Goal: Book appointment/travel/reservation

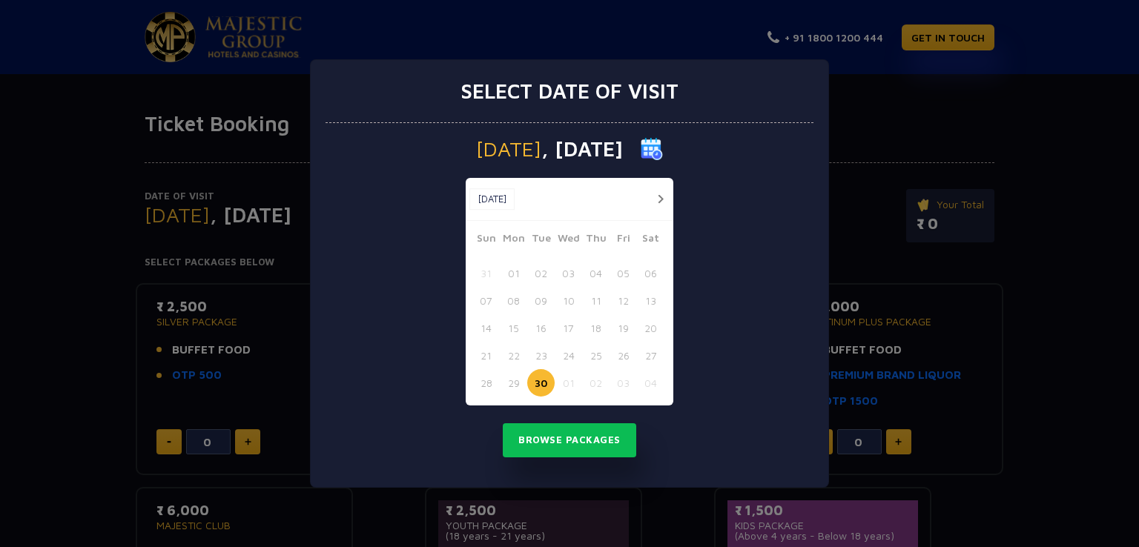
click at [662, 200] on button "button" at bounding box center [660, 199] width 19 height 19
click at [570, 274] on button "01" at bounding box center [568, 273] width 27 height 27
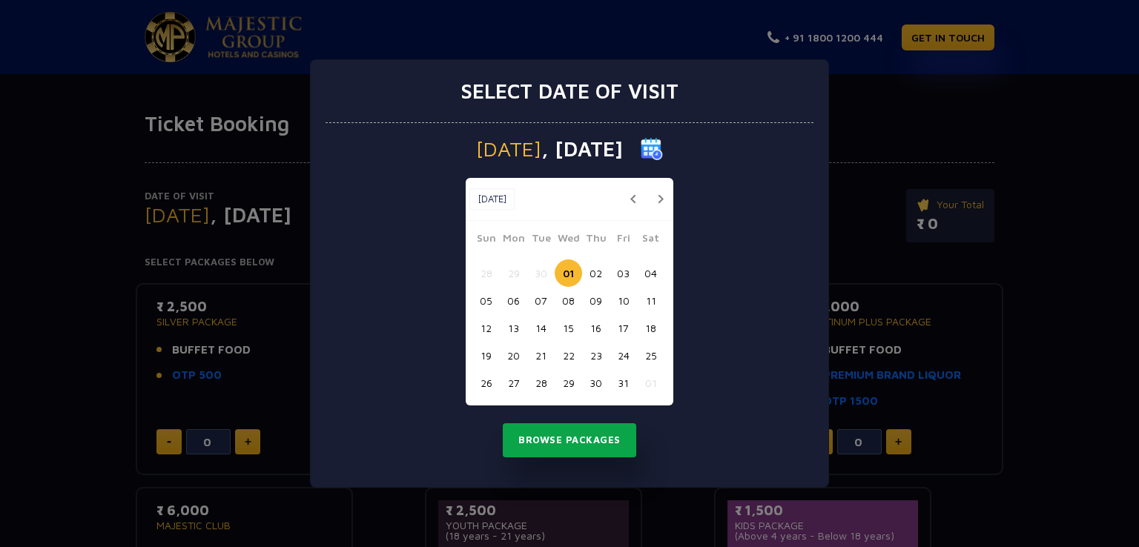
click at [576, 443] on button "Browse Packages" at bounding box center [570, 441] width 134 height 34
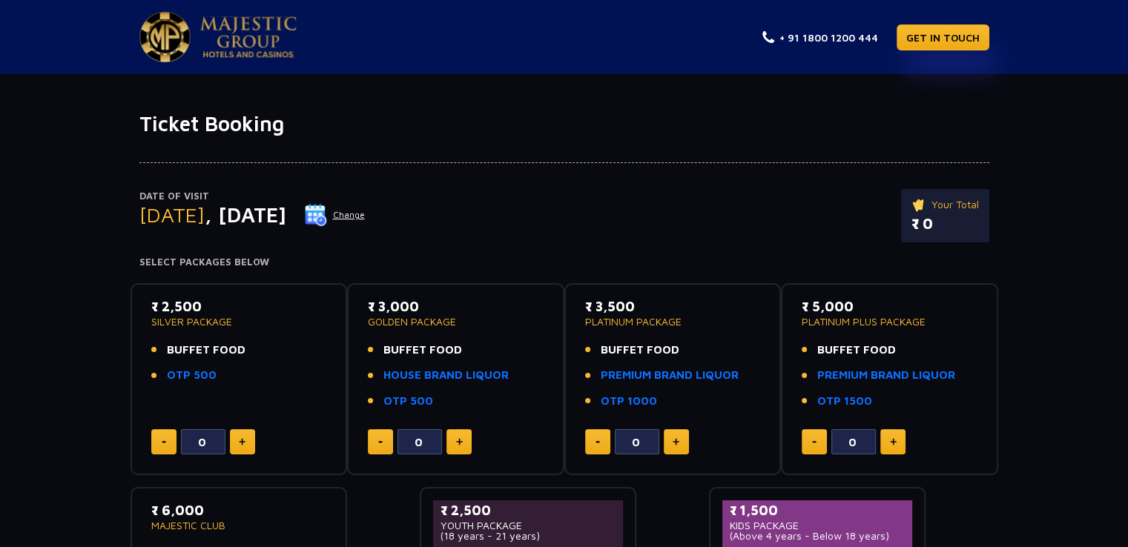
scroll to position [74, 0]
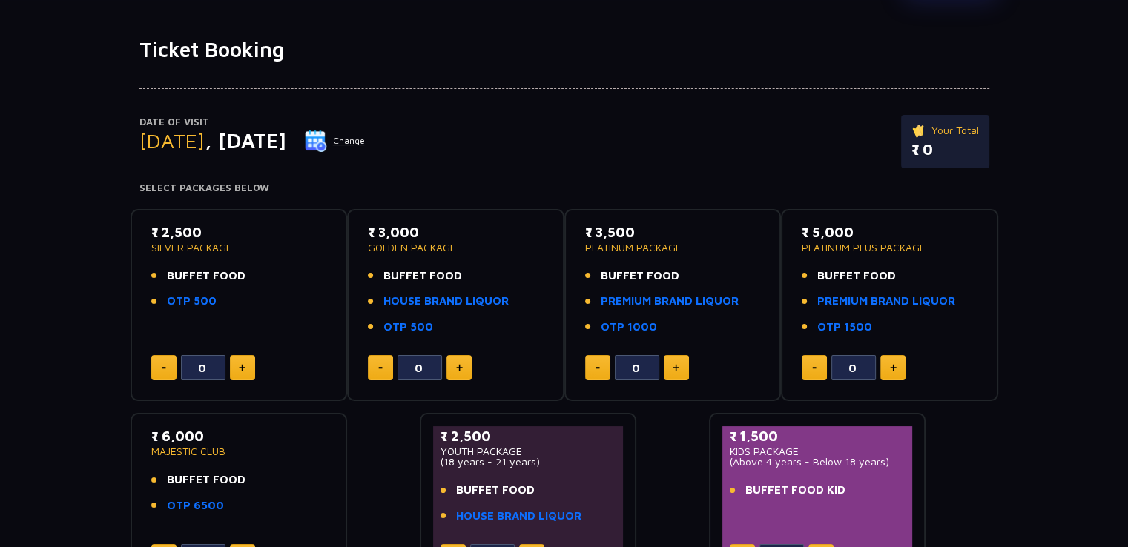
click at [243, 370] on img at bounding box center [242, 367] width 7 height 7
type input "2"
click at [166, 226] on p "₹ 2,500" at bounding box center [239, 233] width 176 height 20
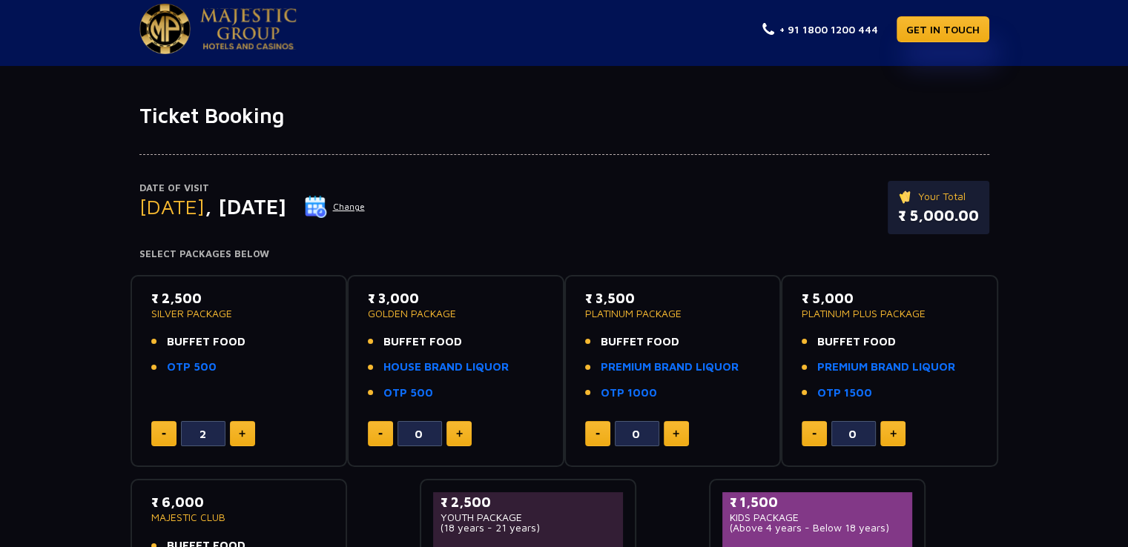
scroll to position [0, 0]
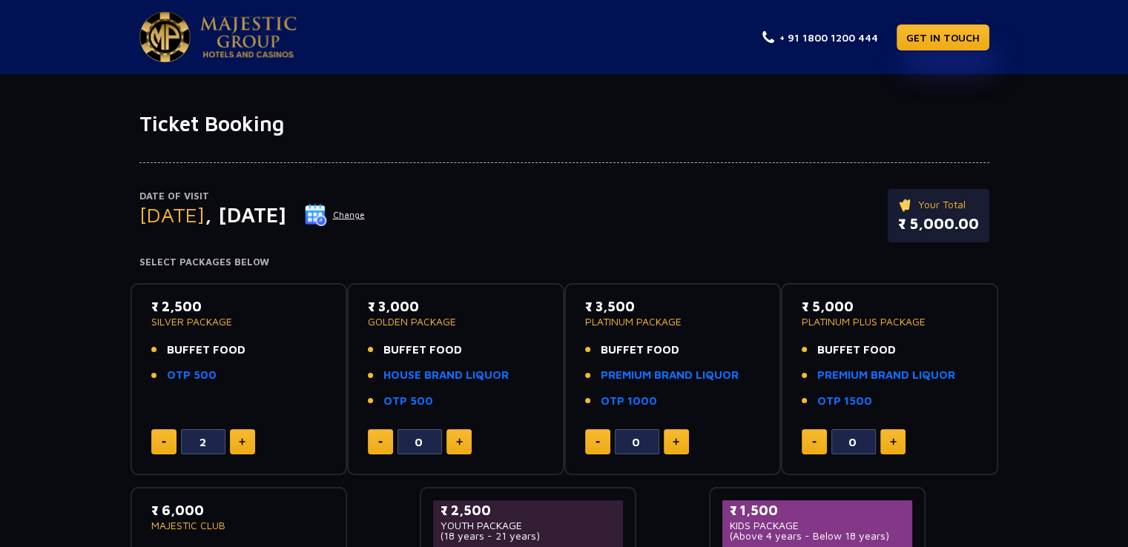
click at [157, 324] on p "SILVER PACKAGE" at bounding box center [239, 322] width 176 height 10
click at [174, 361] on ul "BUFFET FOOD OTP 500" at bounding box center [239, 363] width 176 height 42
click at [177, 356] on span "BUFFET FOOD" at bounding box center [206, 350] width 79 height 17
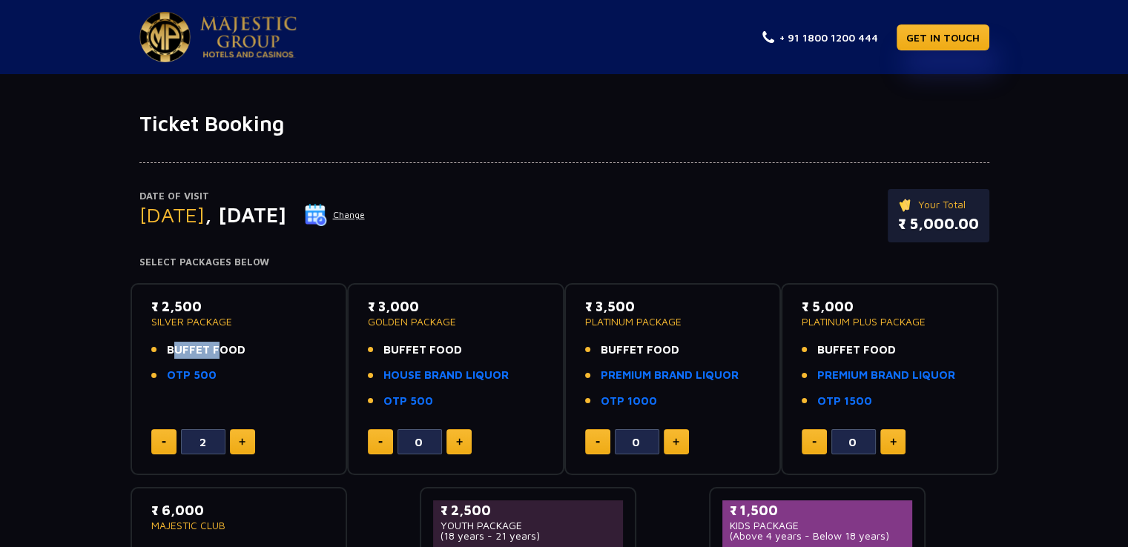
click at [177, 356] on span "BUFFET FOOD" at bounding box center [206, 350] width 79 height 17
click at [173, 381] on link "OTP 500" at bounding box center [192, 375] width 50 height 17
click at [421, 376] on link "HOUSE BRAND LIQUOR" at bounding box center [446, 375] width 125 height 17
